Goal: Task Accomplishment & Management: Use online tool/utility

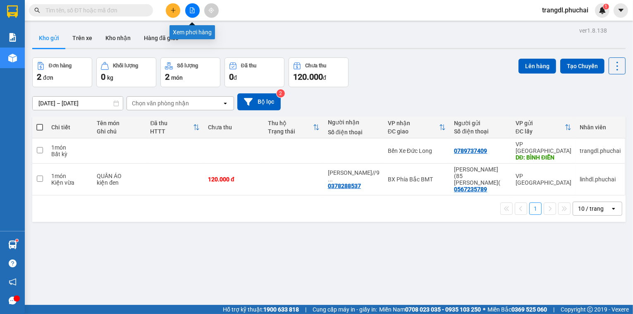
click at [191, 10] on icon "file-add" at bounding box center [192, 10] width 6 height 6
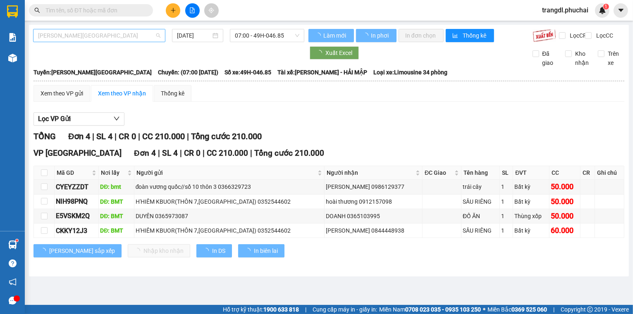
click at [69, 33] on span "[PERSON_NAME][GEOGRAPHIC_DATA]" at bounding box center [99, 35] width 122 height 12
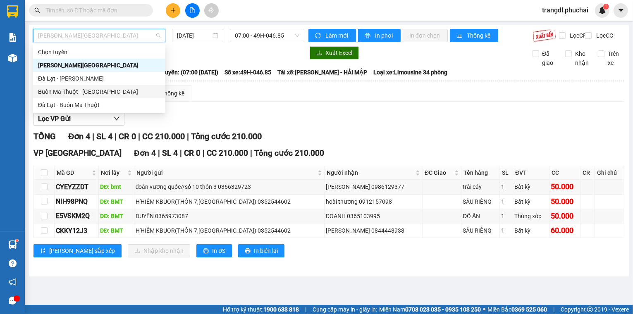
click at [71, 93] on div "Buôn Ma Thuột - [GEOGRAPHIC_DATA]" at bounding box center [99, 91] width 122 height 9
type input "[DATE]"
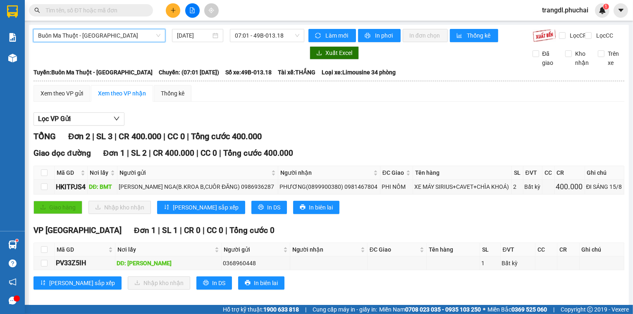
click at [66, 41] on span "Buôn Ma Thuột - [GEOGRAPHIC_DATA]" at bounding box center [99, 35] width 122 height 12
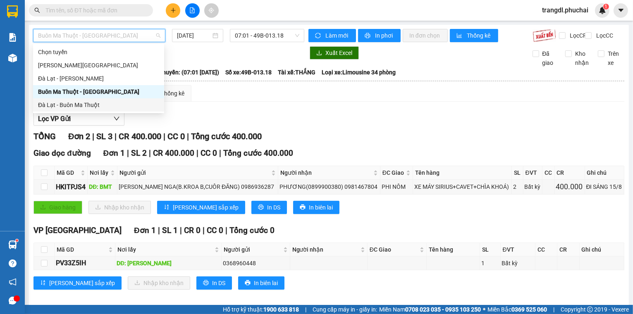
click at [93, 107] on div "Đà Lạt - Buôn Ma Thuột" at bounding box center [98, 104] width 121 height 9
type input "[DATE]"
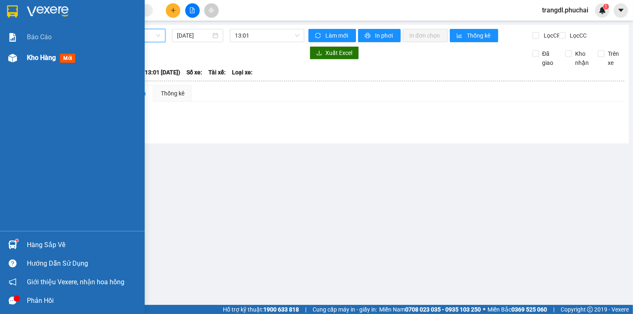
click at [13, 58] on img at bounding box center [12, 58] width 9 height 9
